Goal: Task Accomplishment & Management: Use online tool/utility

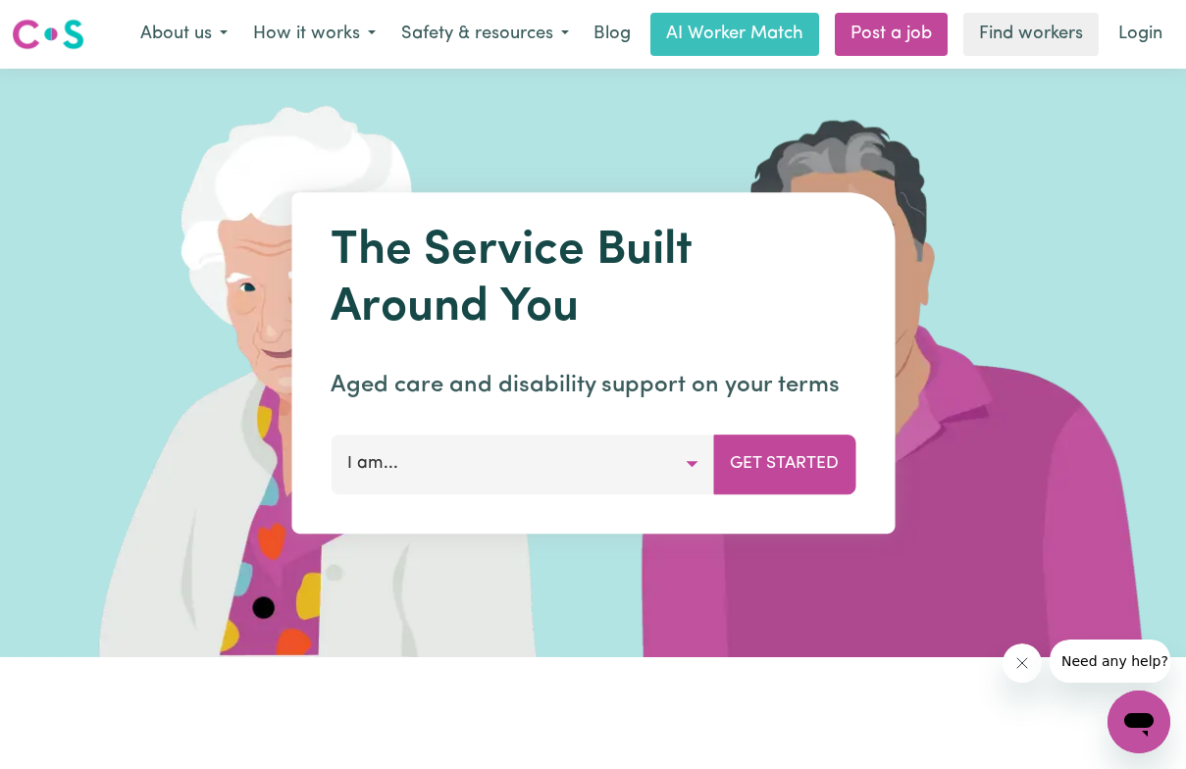
click at [691, 462] on button "I am..." at bounding box center [523, 464] width 384 height 59
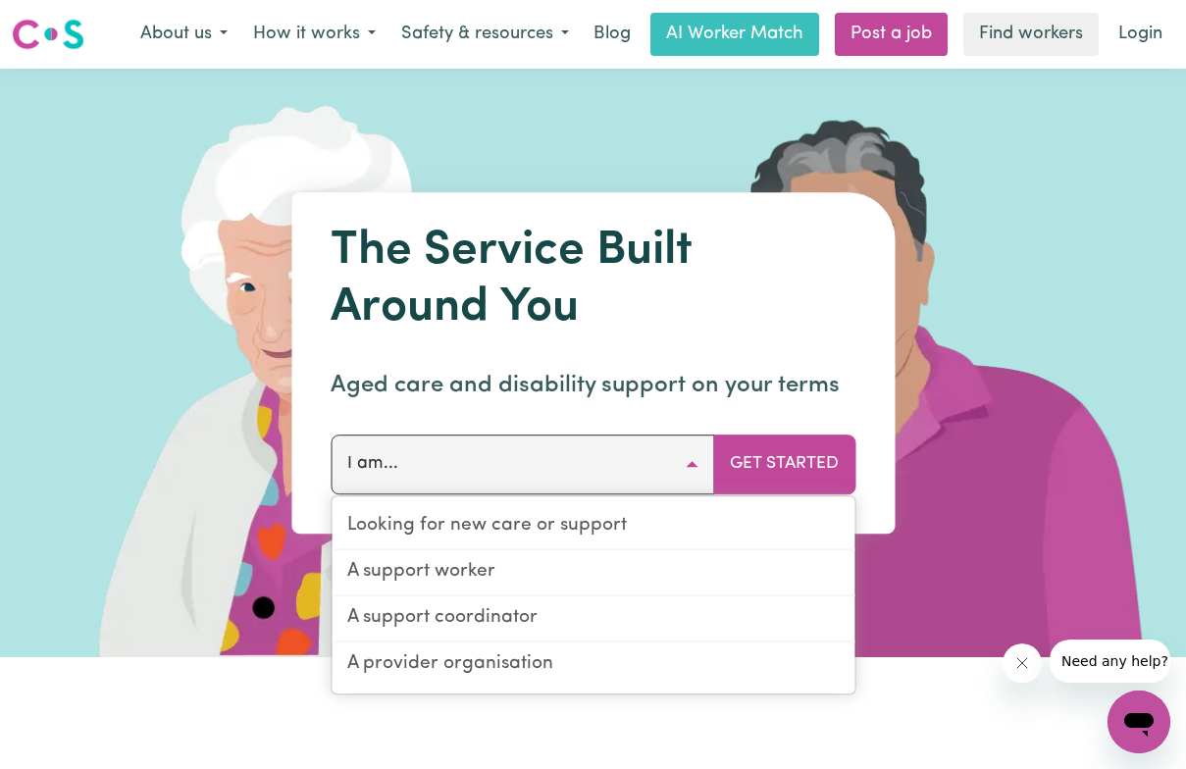
click at [691, 462] on button "I am..." at bounding box center [523, 464] width 384 height 59
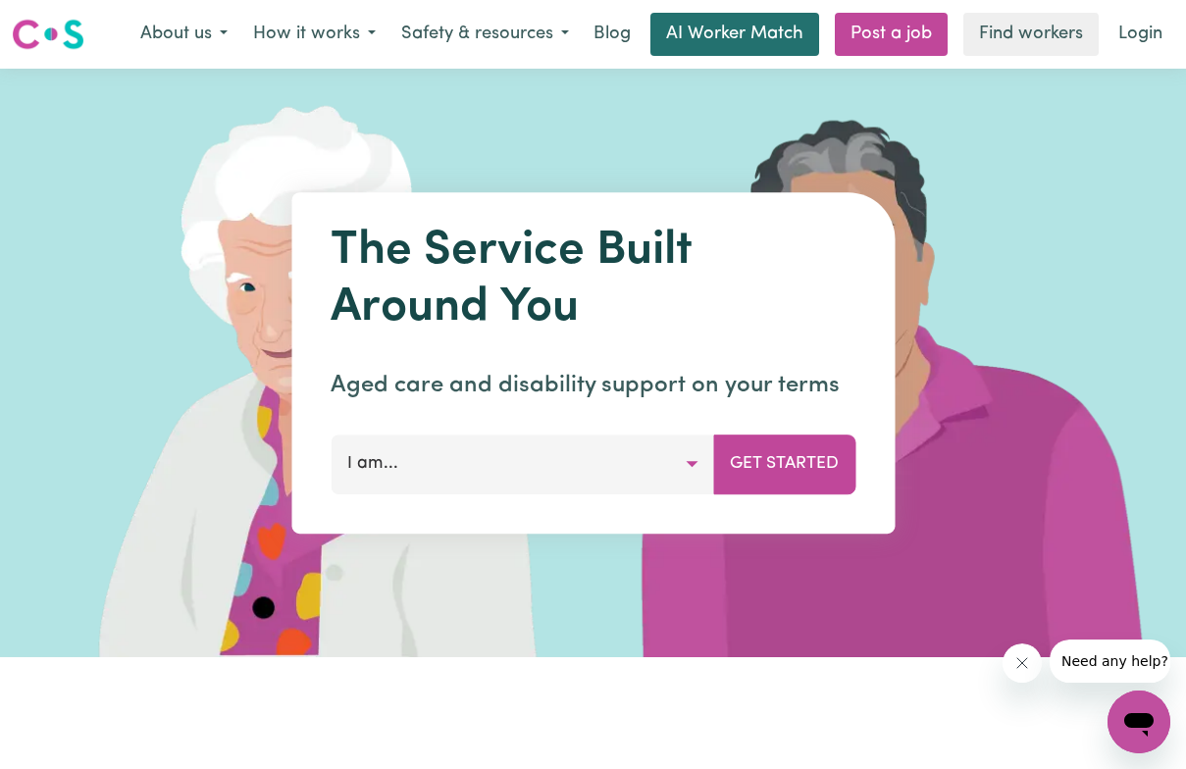
click at [756, 36] on link "AI Worker Match" at bounding box center [735, 34] width 169 height 43
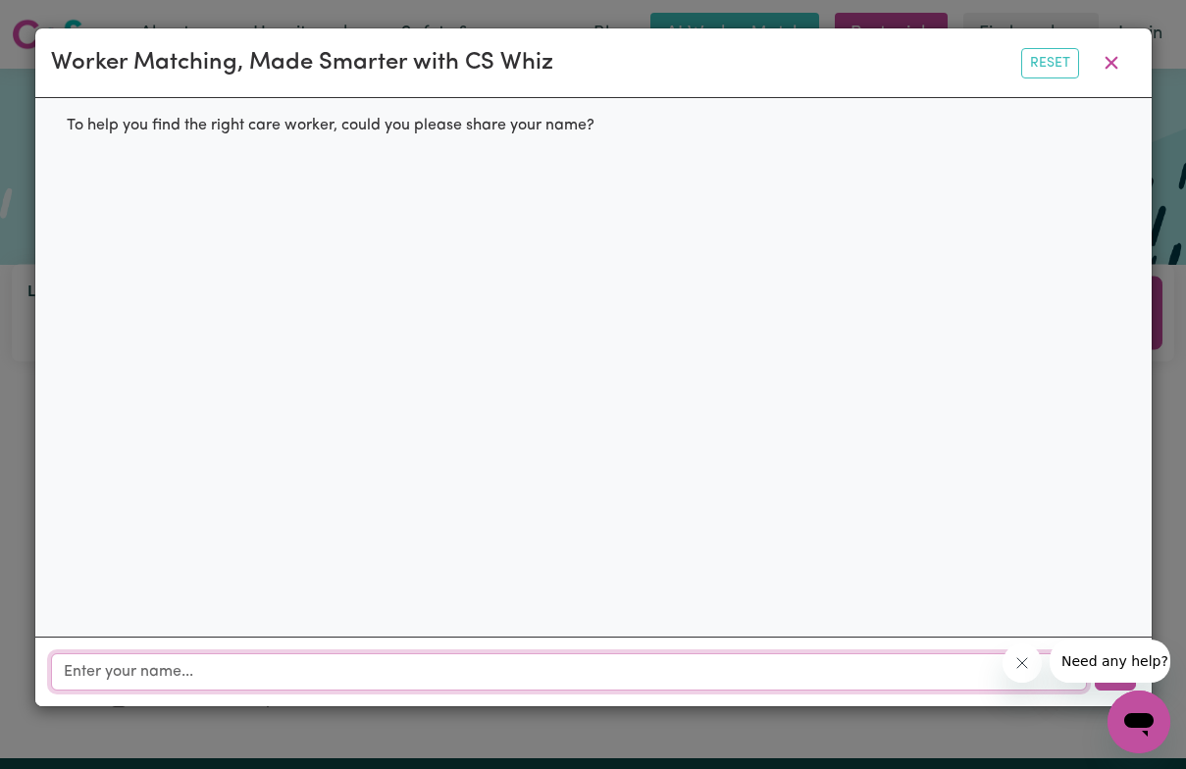
click at [475, 667] on input "text" at bounding box center [569, 672] width 1036 height 37
click at [1018, 662] on icon "关闭来自公司的消息" at bounding box center [1022, 664] width 16 height 16
click at [1114, 62] on icon "button" at bounding box center [1111, 63] width 13 height 13
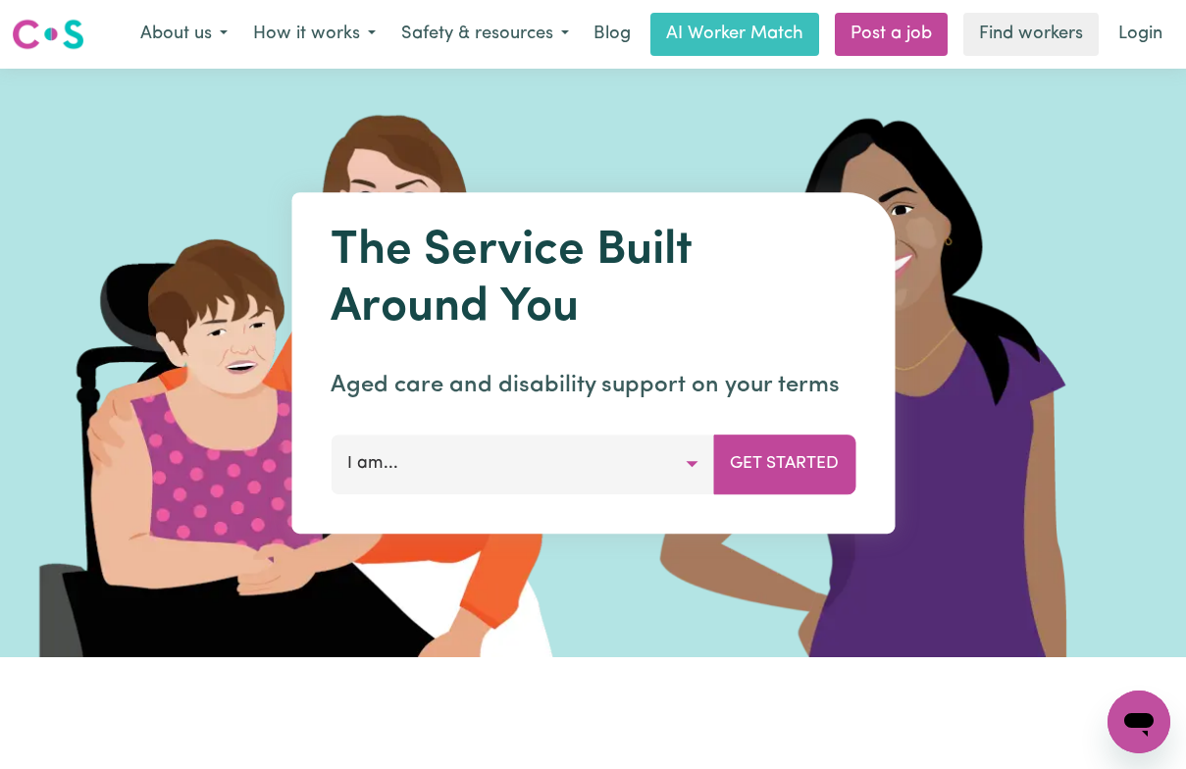
scroll to position [42, 0]
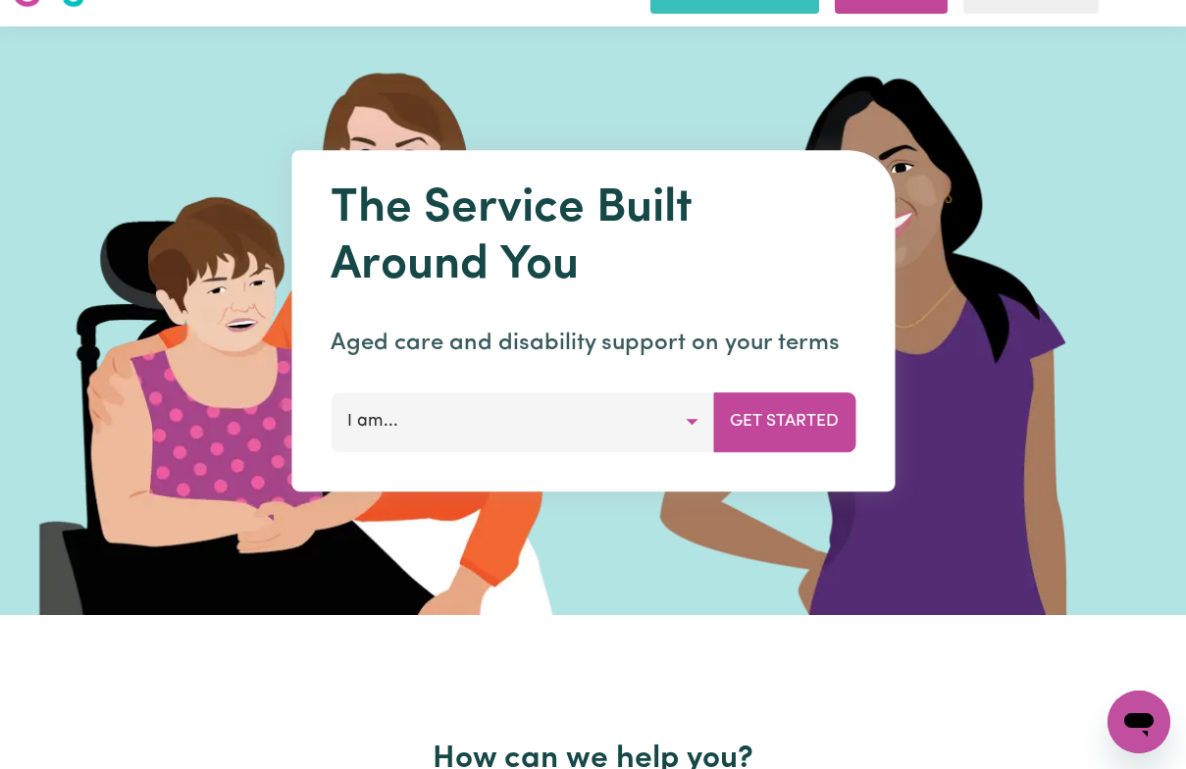
click at [1148, 713] on icon "打开消息传送窗口" at bounding box center [1139, 722] width 35 height 35
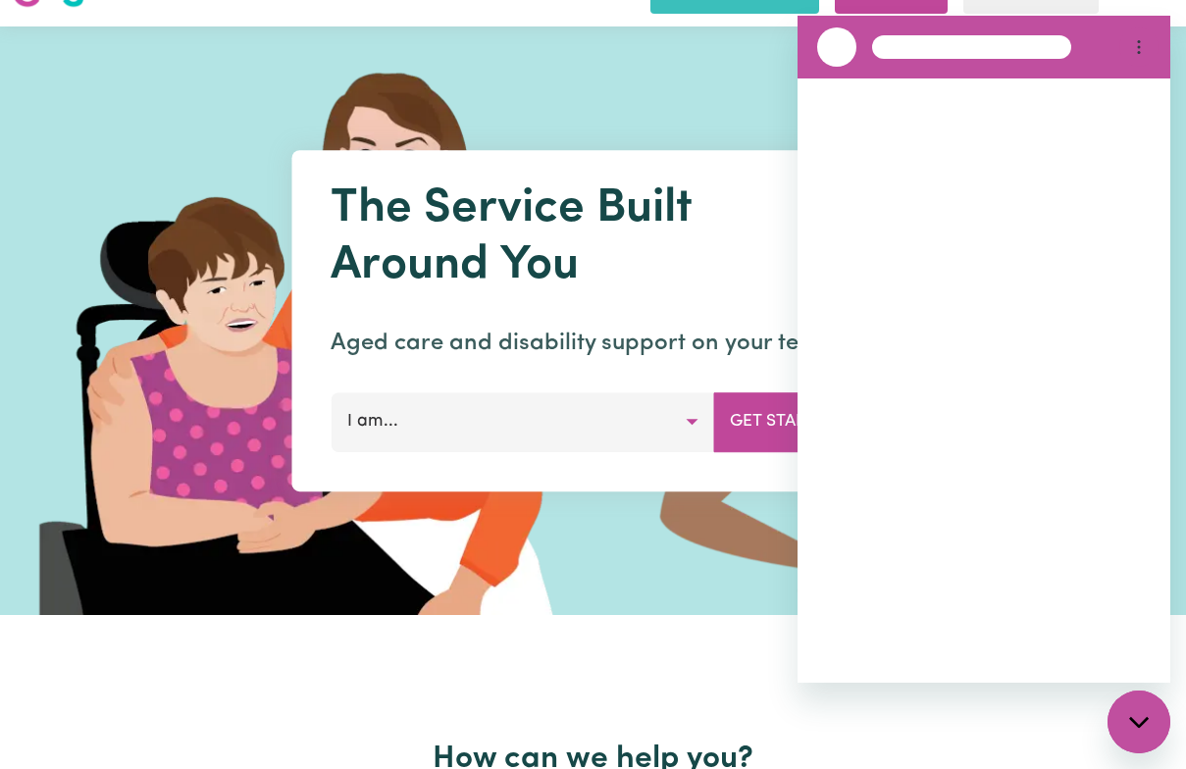
scroll to position [0, 0]
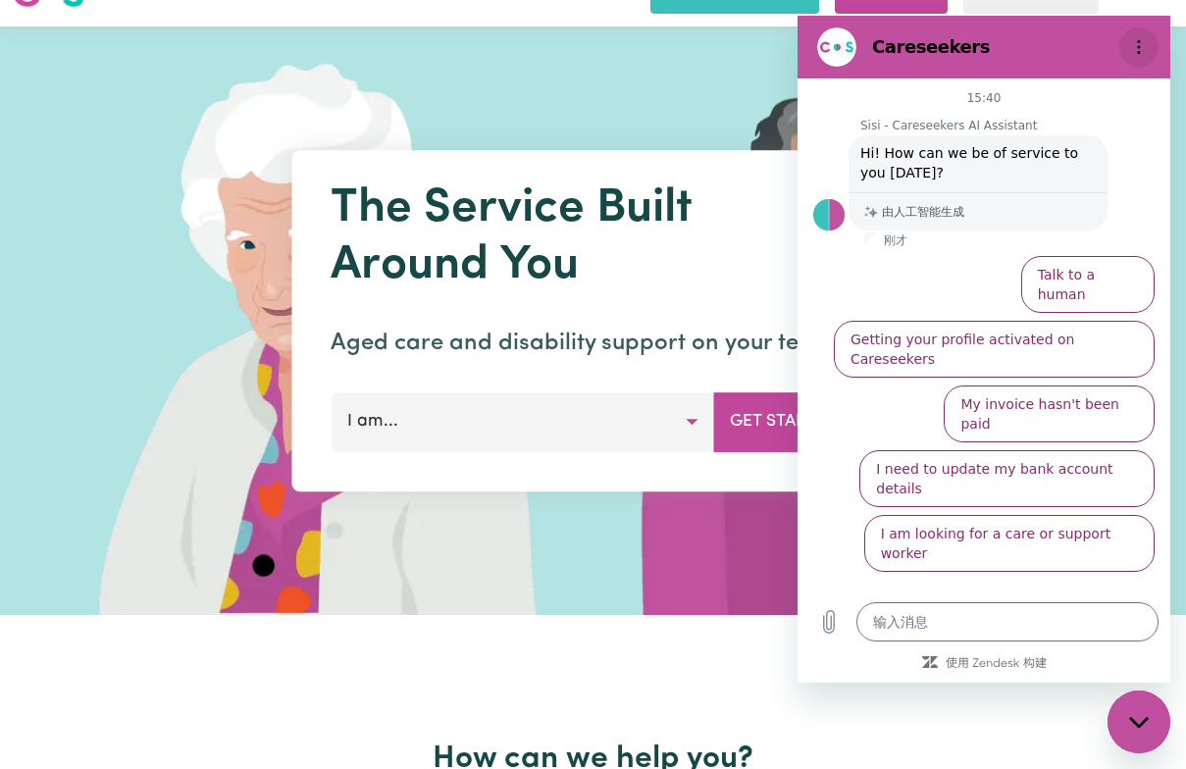
click at [1152, 49] on button "选项菜单" at bounding box center [1139, 46] width 39 height 39
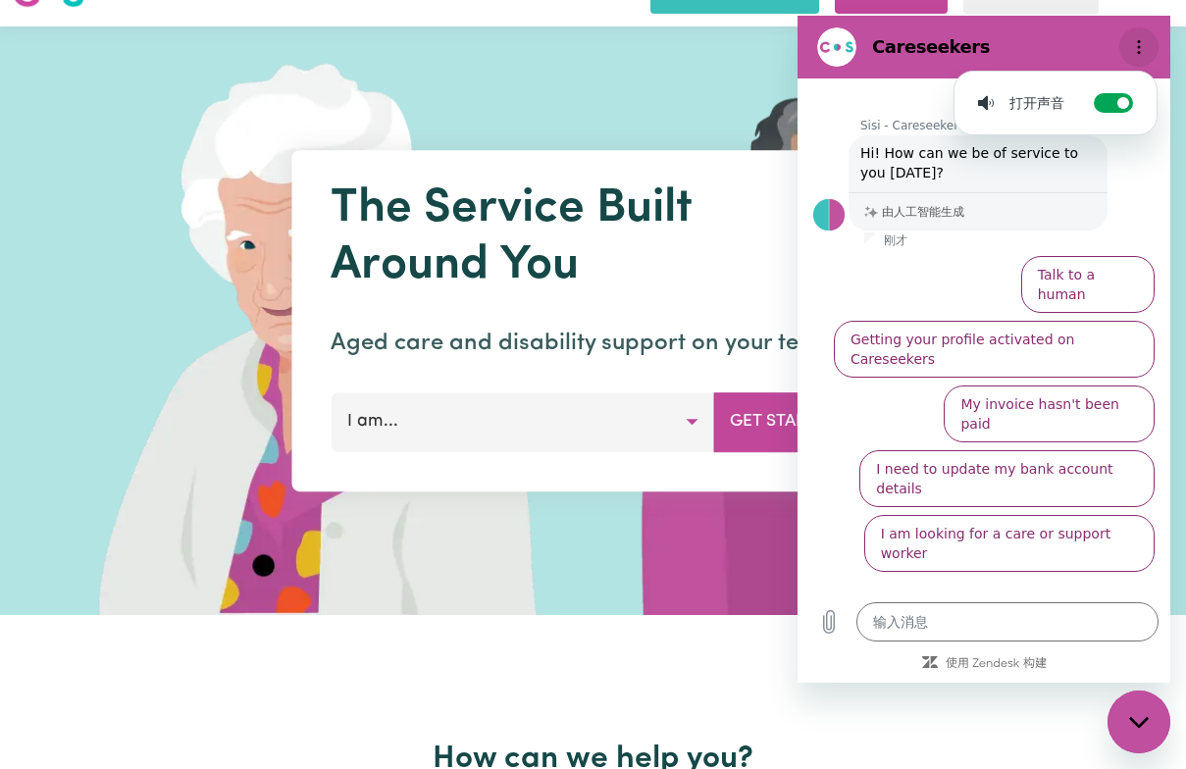
click at [1142, 56] on button "选项菜单" at bounding box center [1139, 46] width 39 height 39
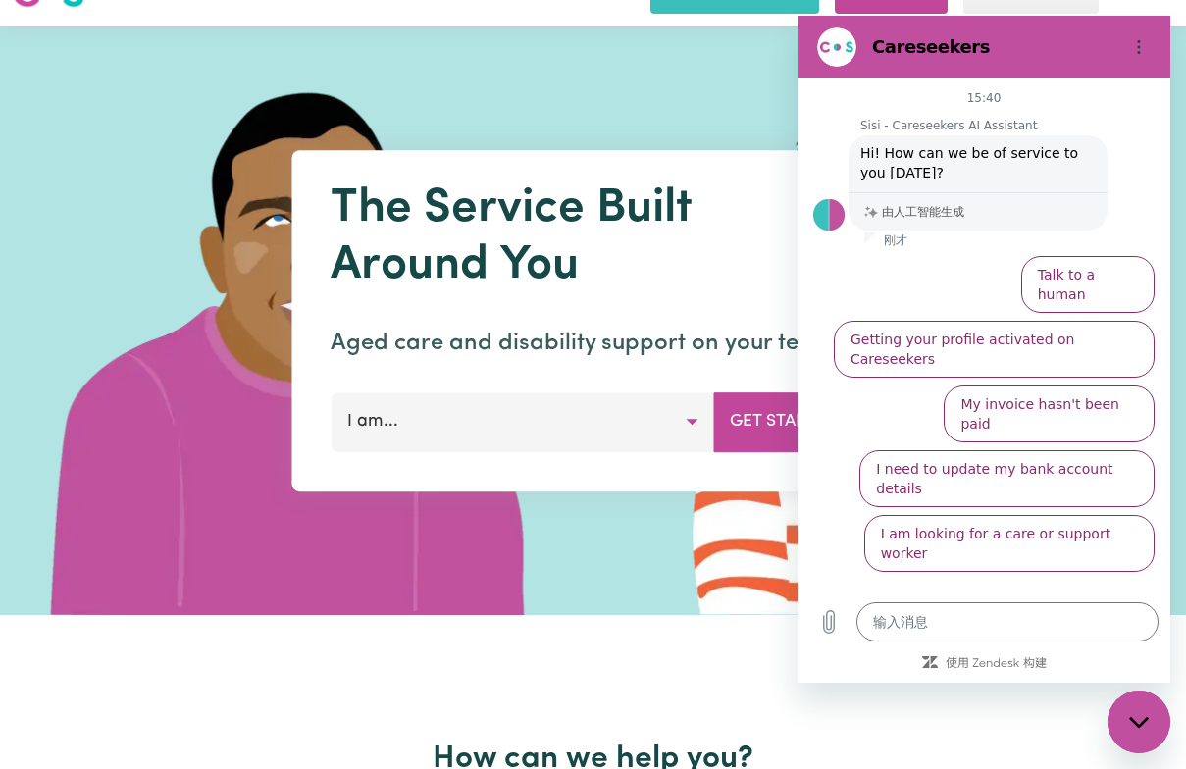
click at [558, 597] on img at bounding box center [292, 320] width 585 height 589
click at [1162, 721] on div "关闭消息传送窗口" at bounding box center [1139, 722] width 59 height 59
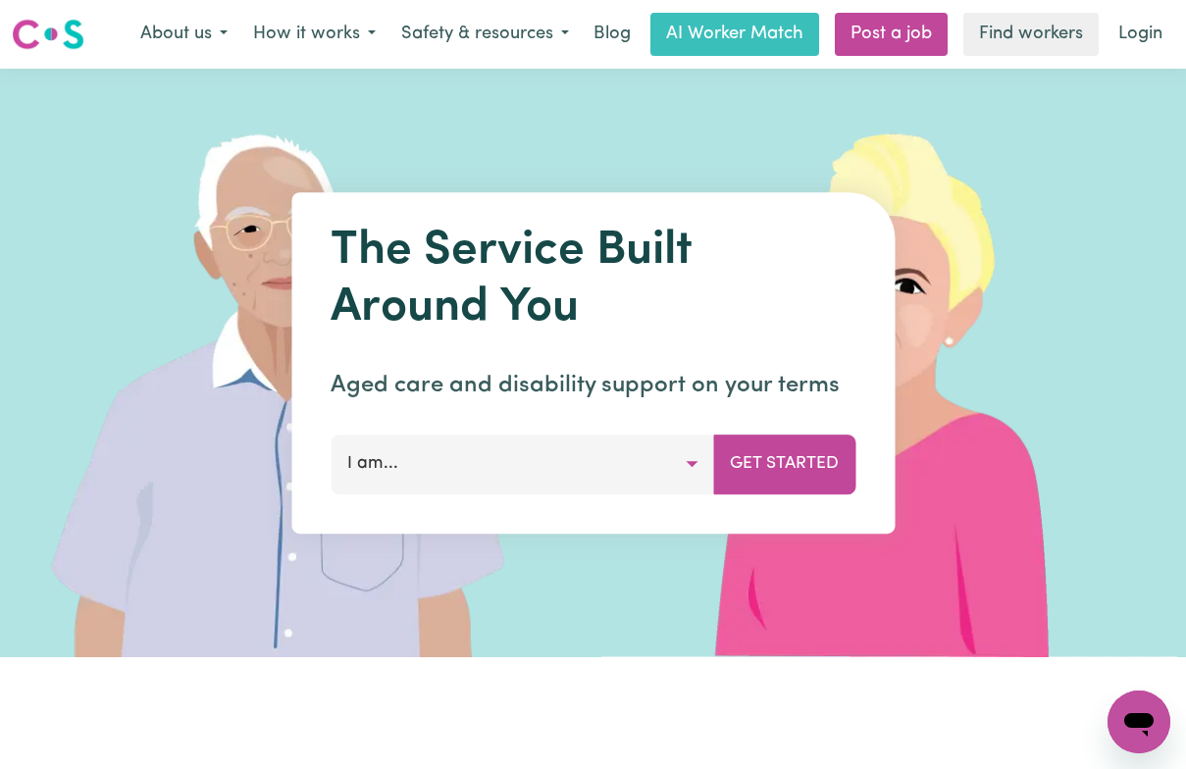
type textarea "x"
